Goal: Task Accomplishment & Management: Understand process/instructions

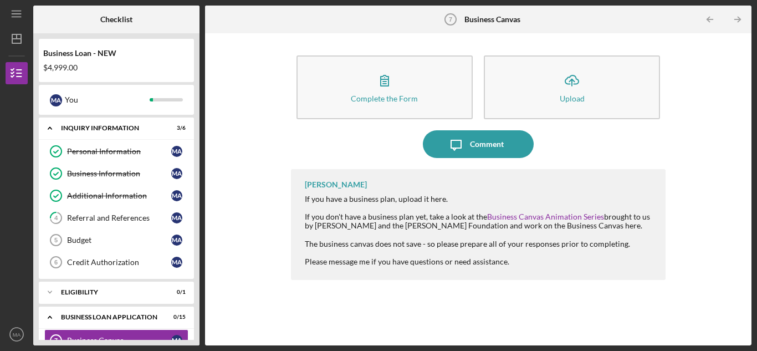
scroll to position [24, 0]
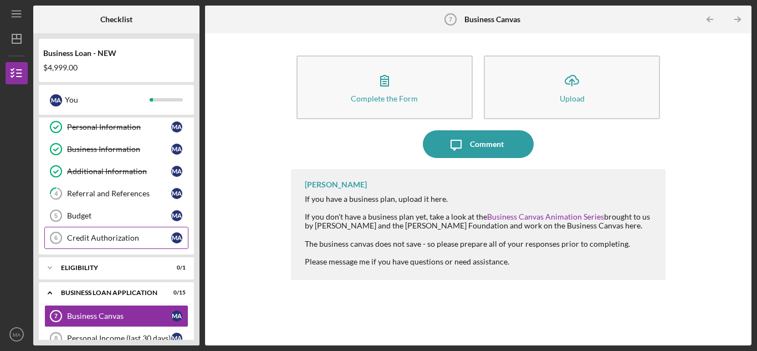
click at [110, 241] on div "Credit Authorization" at bounding box center [119, 237] width 104 height 9
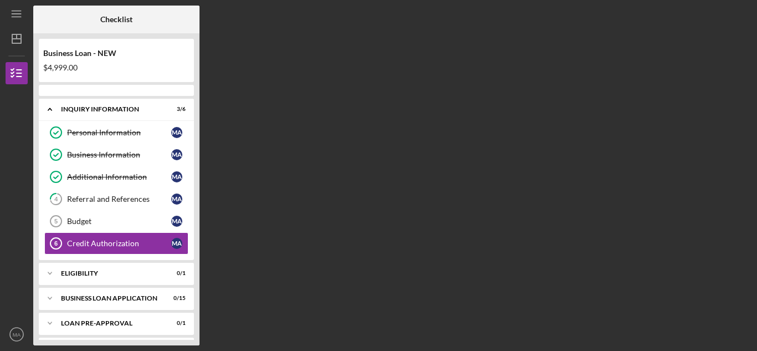
scroll to position [24, 0]
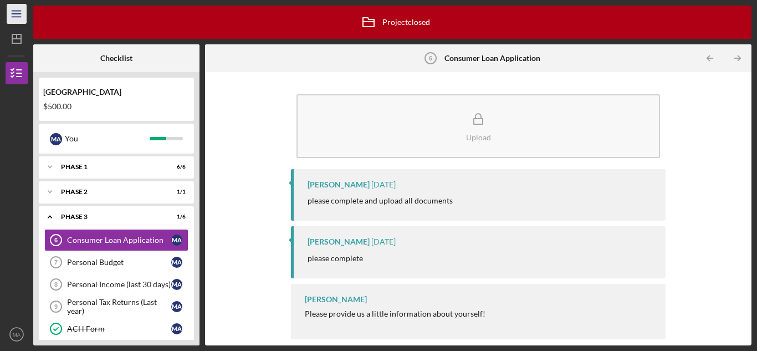
click at [11, 15] on icon "Icon/Menu" at bounding box center [16, 14] width 25 height 25
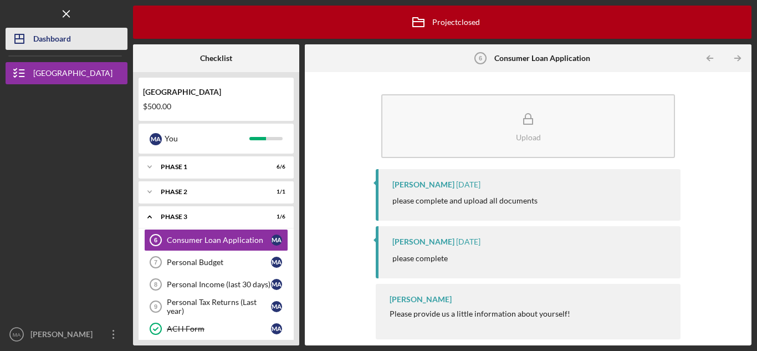
click at [55, 48] on div "Dashboard" at bounding box center [52, 40] width 38 height 25
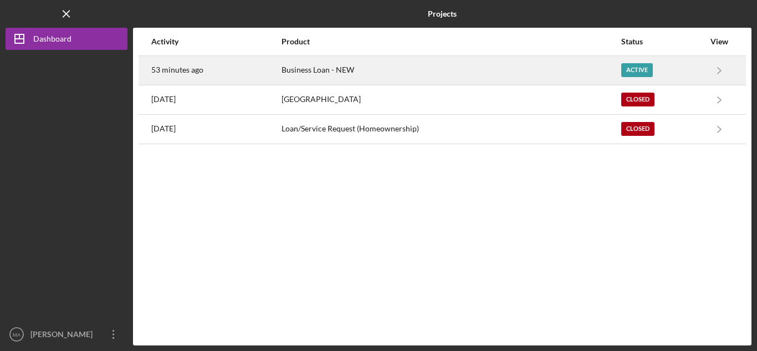
click at [215, 66] on div "53 minutes ago" at bounding box center [215, 71] width 129 height 28
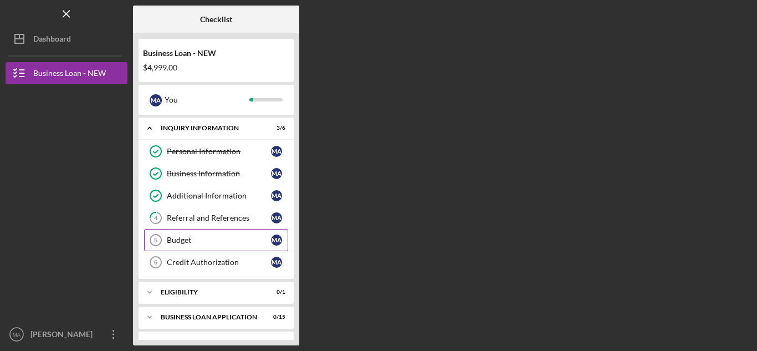
click at [181, 240] on div "Budget" at bounding box center [219, 239] width 104 height 9
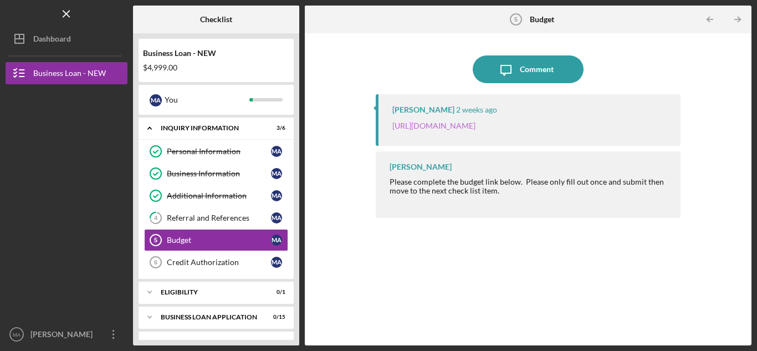
click at [475, 122] on link "[URL][DOMAIN_NAME]" at bounding box center [433, 125] width 83 height 9
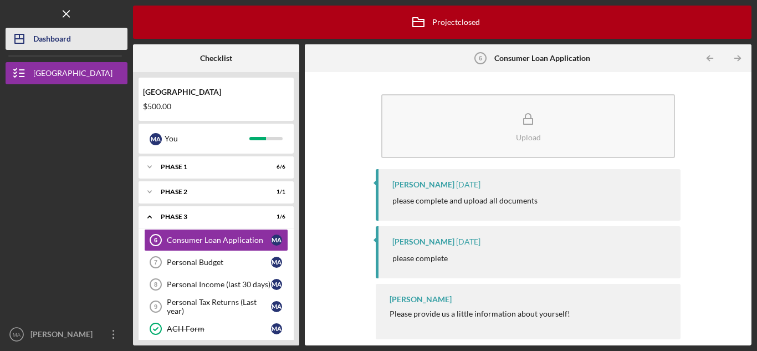
click at [23, 37] on polygon "button" at bounding box center [19, 38] width 9 height 9
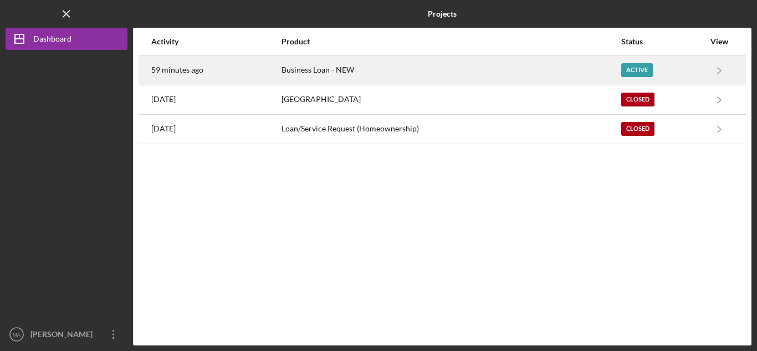
click at [157, 66] on time "59 minutes ago" at bounding box center [177, 69] width 52 height 9
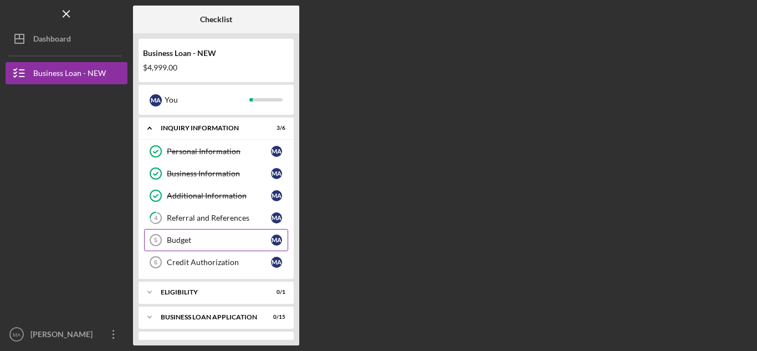
click at [199, 248] on link "Budget 5 Budget M A" at bounding box center [216, 240] width 144 height 22
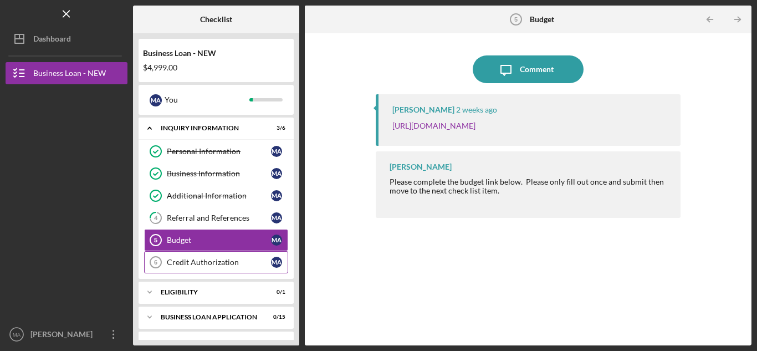
click at [221, 260] on div "Credit Authorization" at bounding box center [219, 262] width 104 height 9
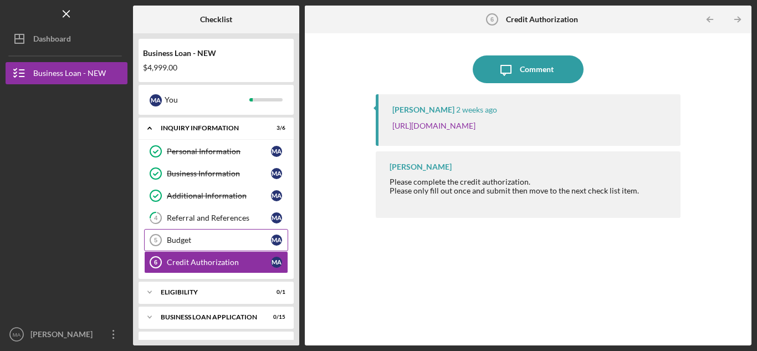
click at [194, 237] on div "Budget" at bounding box center [219, 239] width 104 height 9
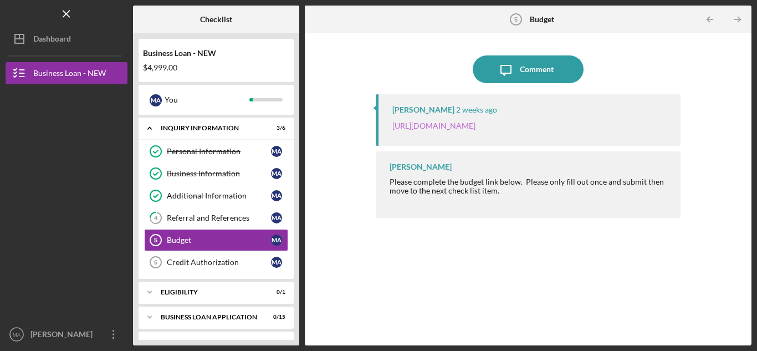
click at [475, 130] on link "https://justinepetersen.tfaforms.net/21?serviceID=a1gPC0000042GpZ" at bounding box center [433, 125] width 83 height 9
